Goal: Information Seeking & Learning: Learn about a topic

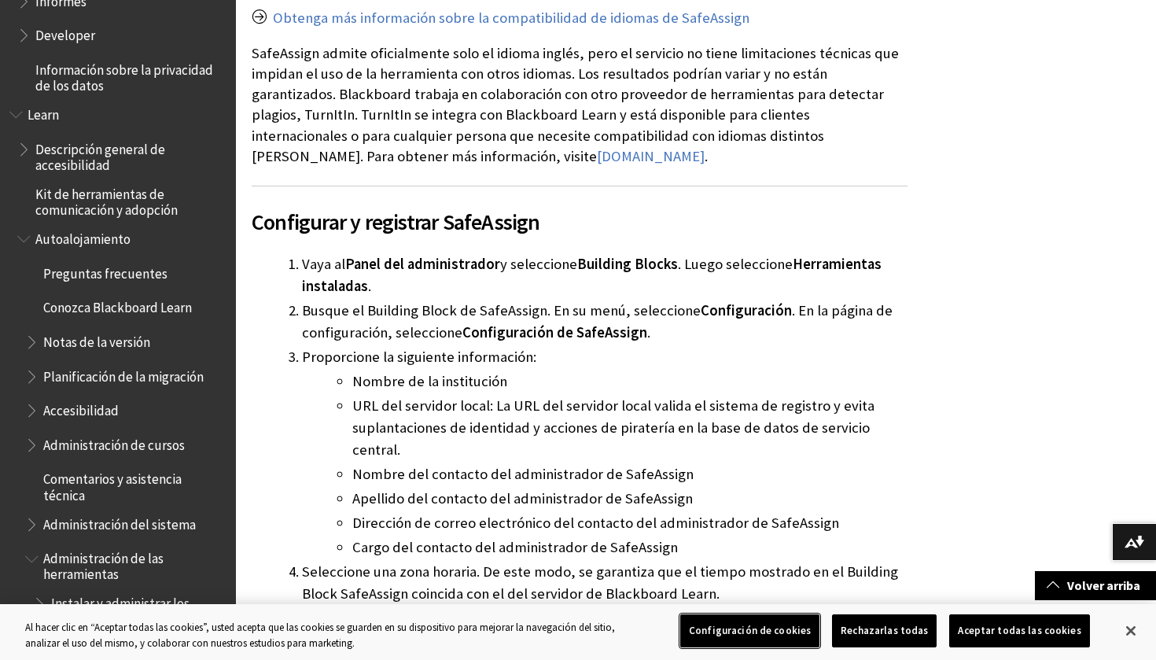
scroll to position [750, 0]
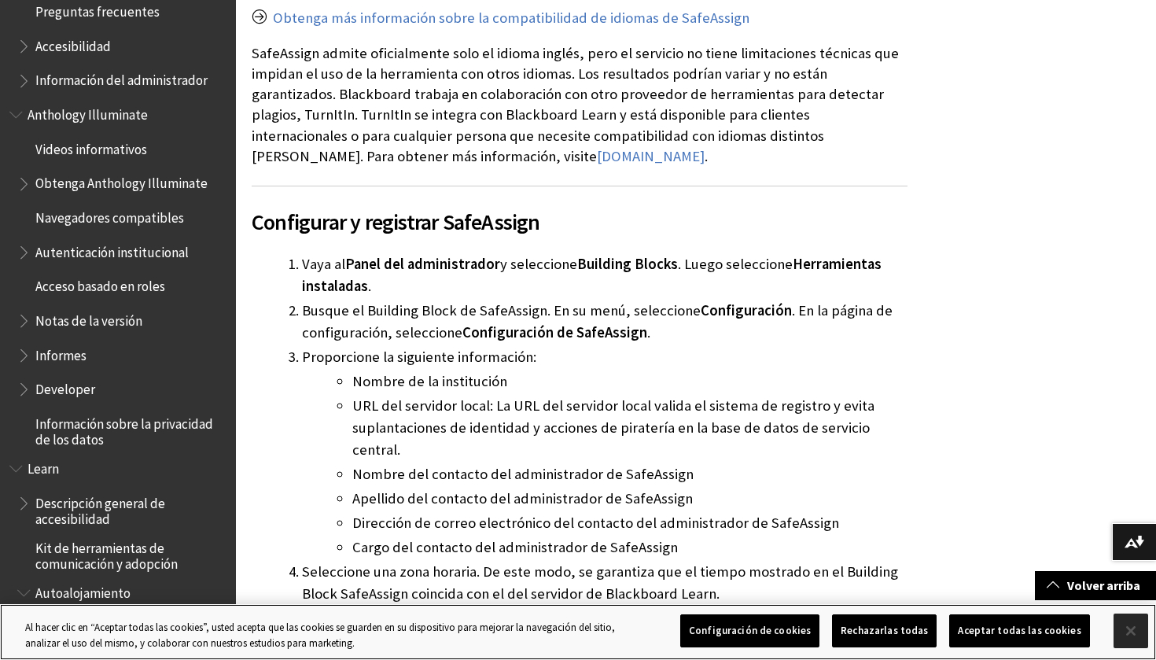
click at [1142, 638] on button "Cerrar" at bounding box center [1130, 630] width 35 height 35
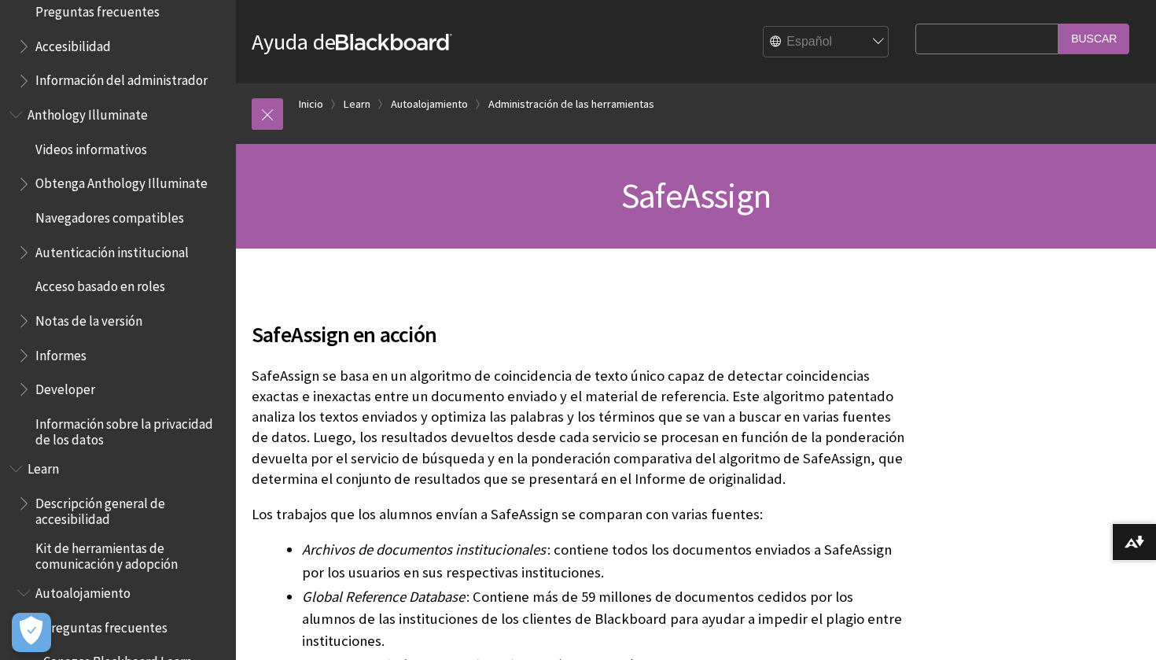
scroll to position [0, 0]
click at [742, 220] on div "SafeAssign" at bounding box center [696, 196] width 920 height 105
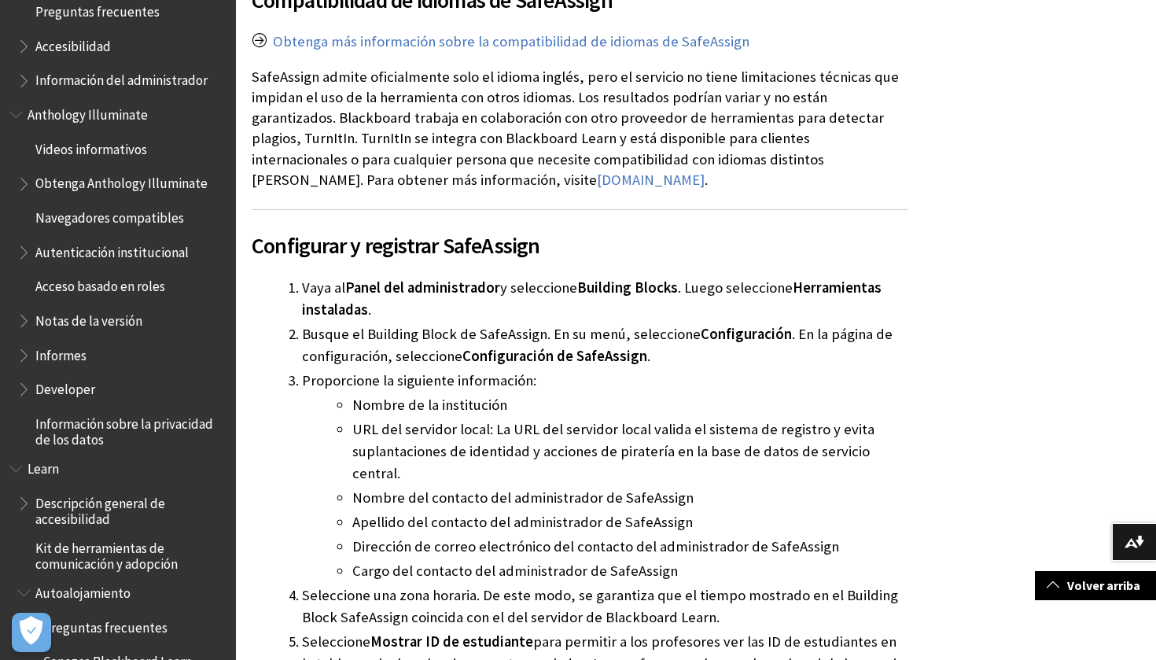
scroll to position [2863, 0]
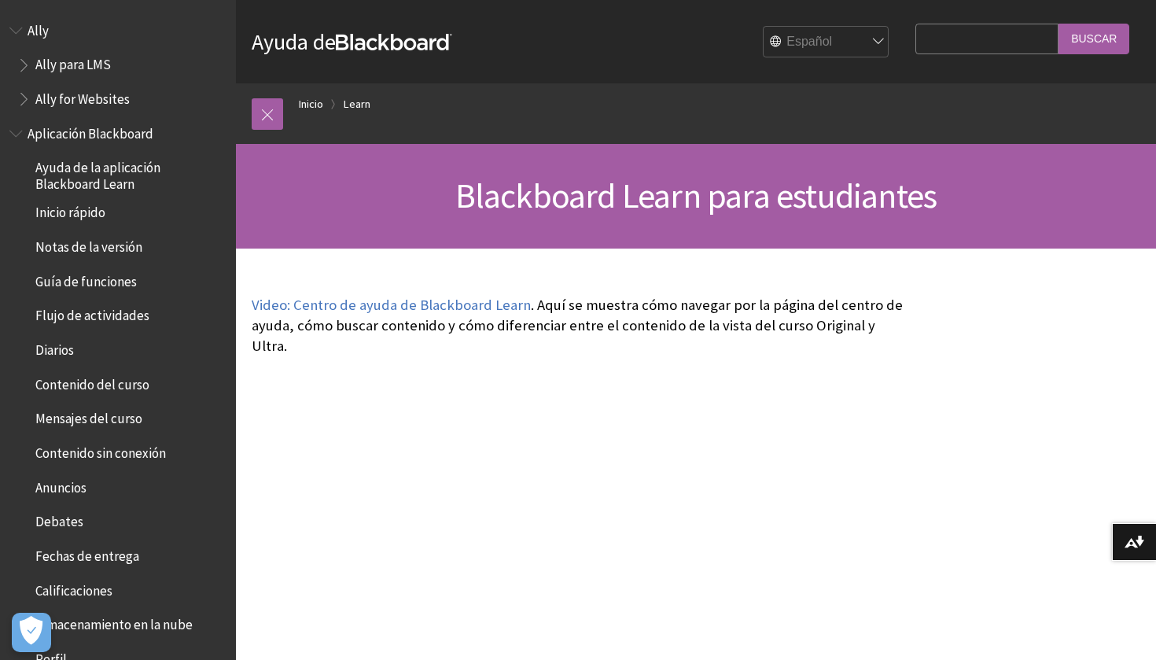
click at [990, 55] on fieldset "Search Query [GEOGRAPHIC_DATA]" at bounding box center [1022, 41] width 233 height 47
click at [984, 46] on input "Search Query" at bounding box center [986, 39] width 143 height 31
type input "safe"
click at [1094, 39] on input "Buscar" at bounding box center [1093, 39] width 71 height 31
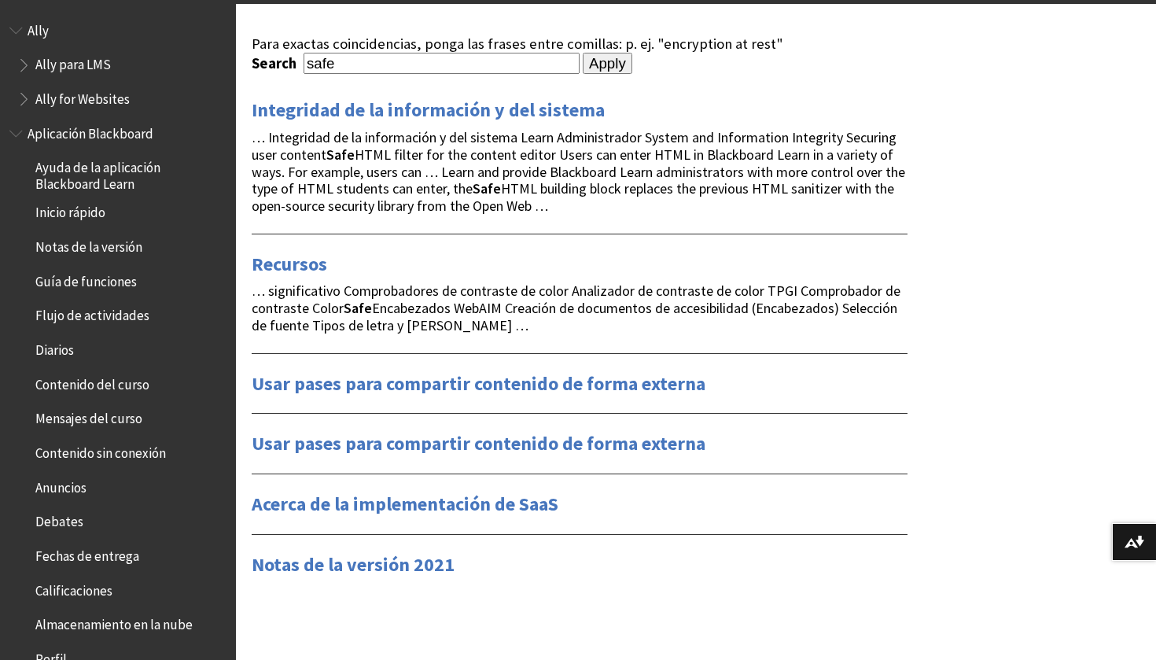
scroll to position [107, 0]
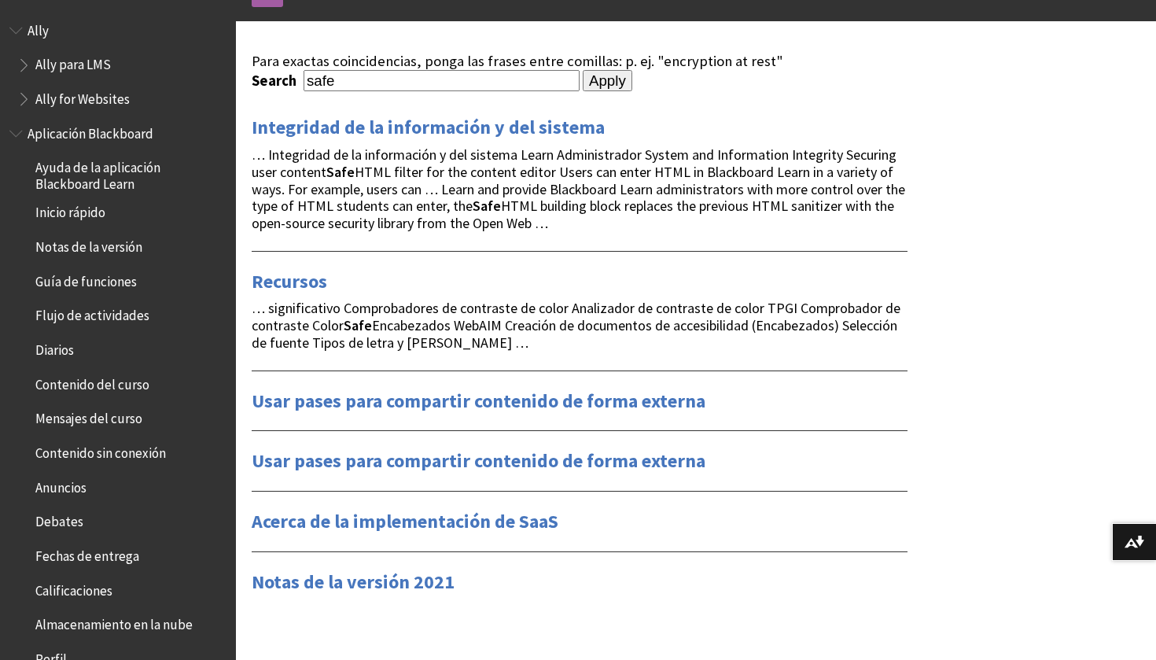
click at [441, 79] on input "safe" at bounding box center [441, 80] width 276 height 21
type input "safe assign"
click at [583, 80] on input "Apply" at bounding box center [608, 81] width 50 height 22
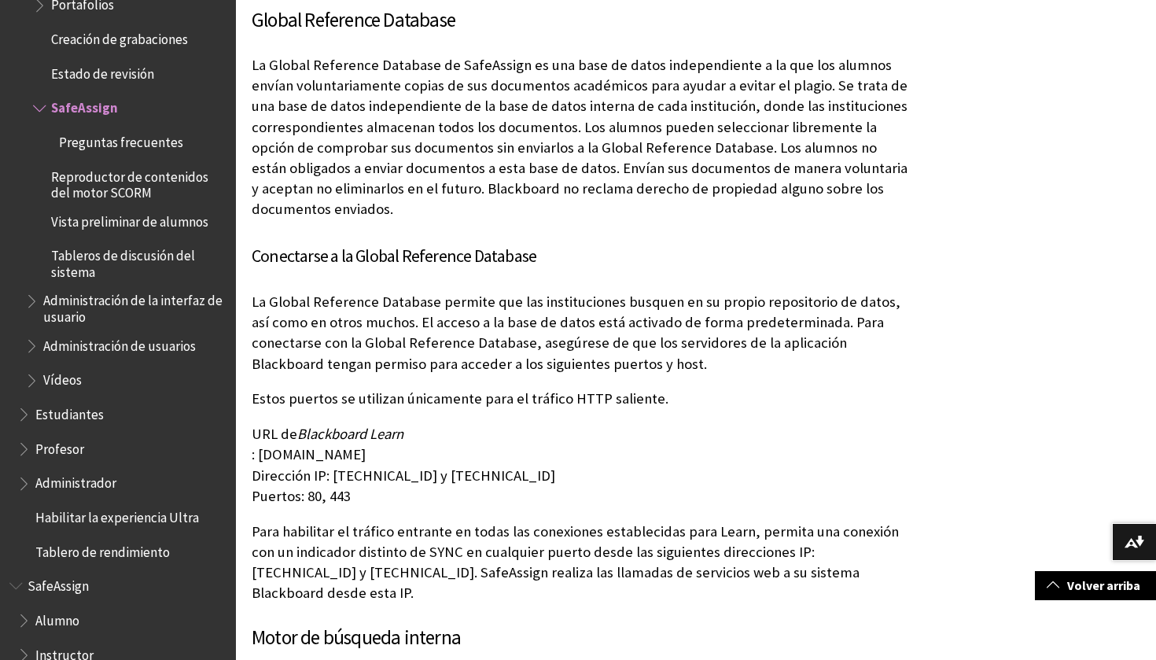
scroll to position [848, 0]
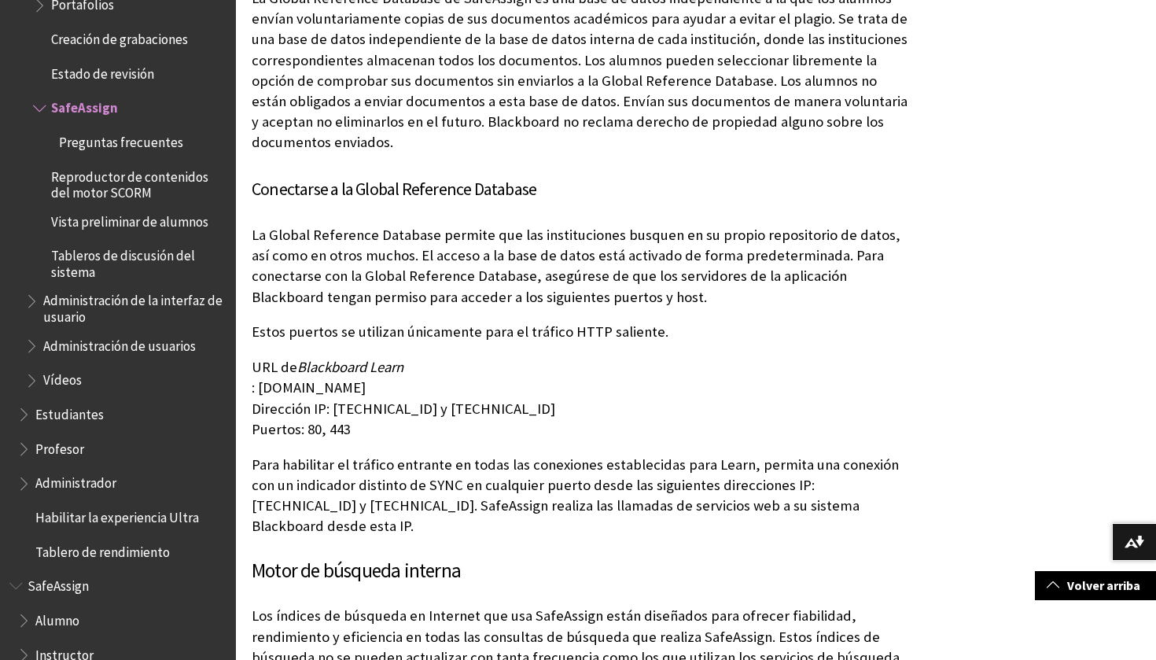
click at [436, 328] on p "Estos puertos se utilizan únicamente para el tráfico HTTP saliente." at bounding box center [580, 332] width 656 height 20
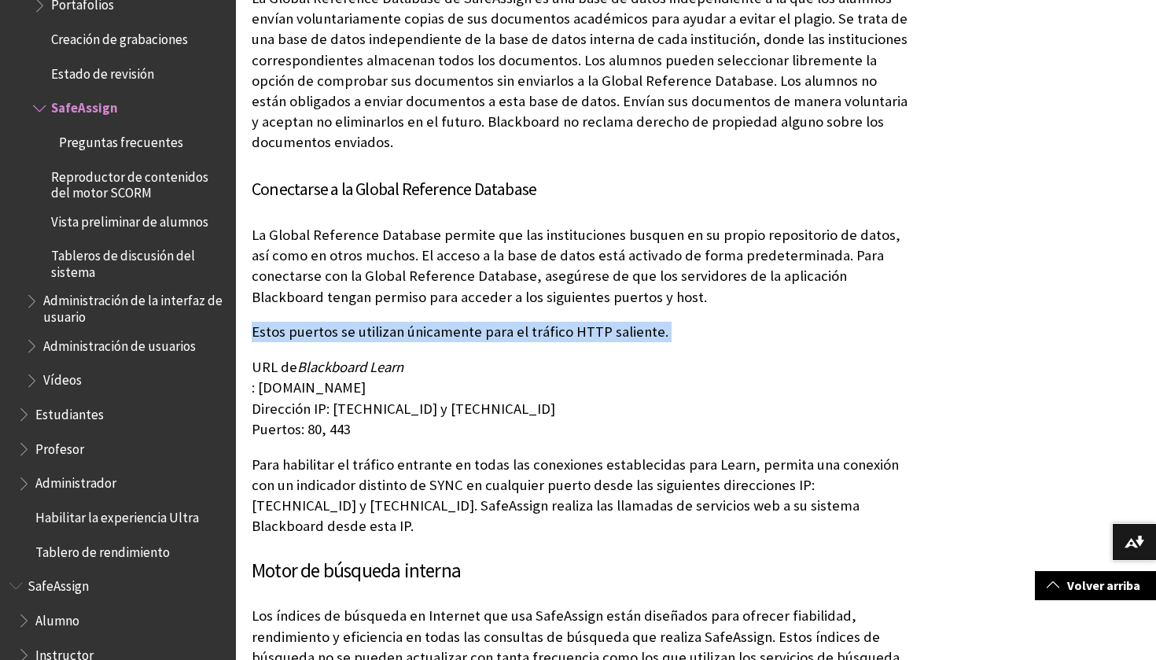
click at [436, 328] on p "Estos puertos se utilizan únicamente para el tráfico HTTP saliente." at bounding box center [580, 332] width 656 height 20
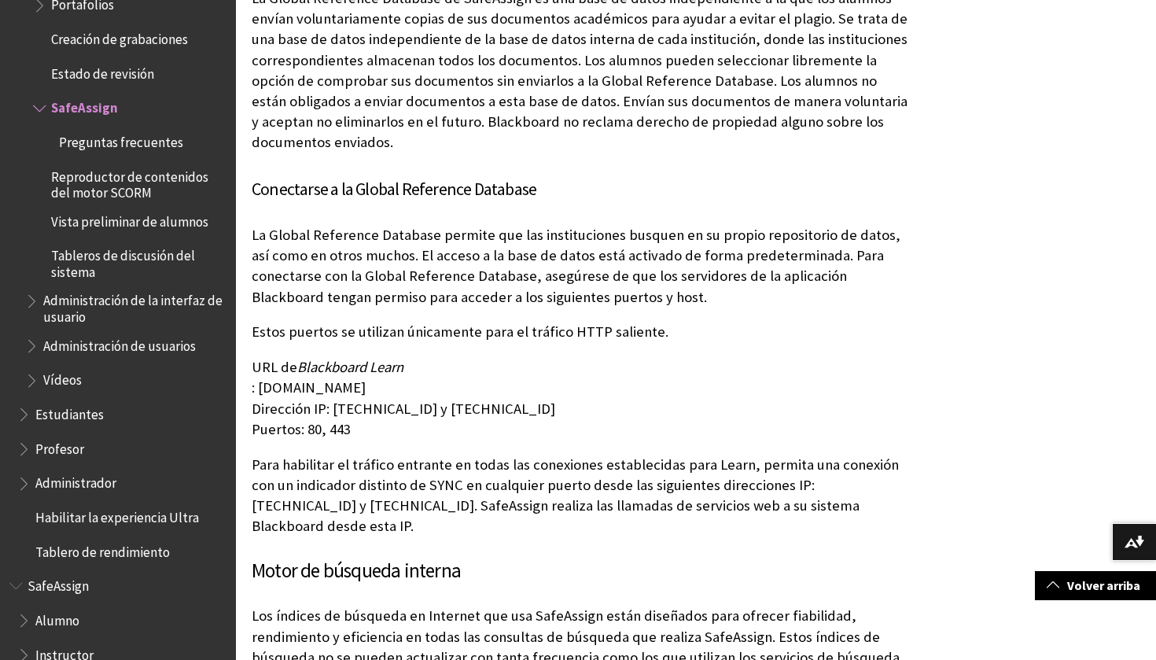
click at [428, 403] on p "URL de Blackboard Learn : safeassign.blackboard.com Dirección IP: 34.202.93.213…" at bounding box center [580, 398] width 656 height 83
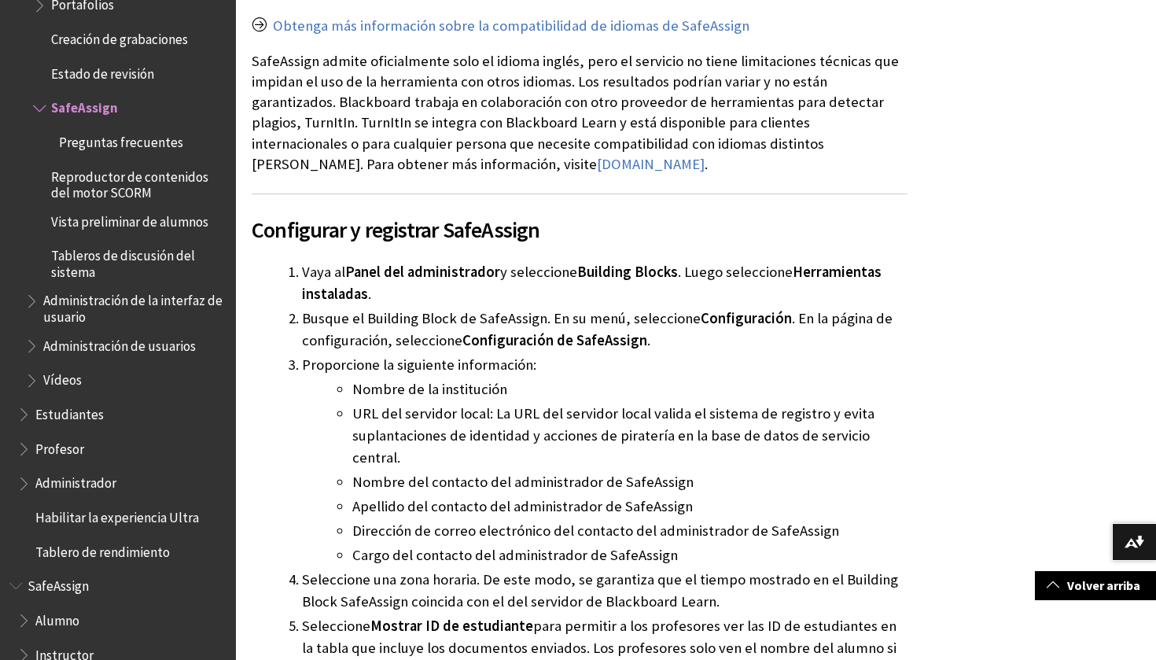
scroll to position [2722, 0]
click at [616, 262] on span "Building Blocks" at bounding box center [627, 271] width 101 height 18
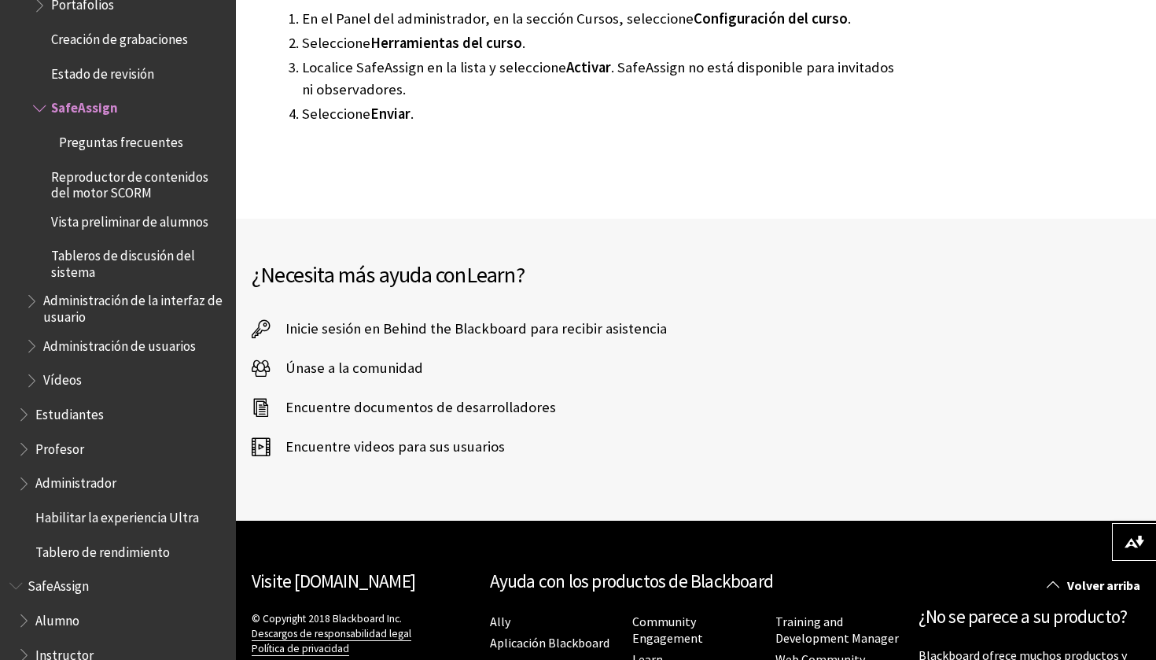
scroll to position [4034, 0]
